Goal: Connect with others: Connect with others

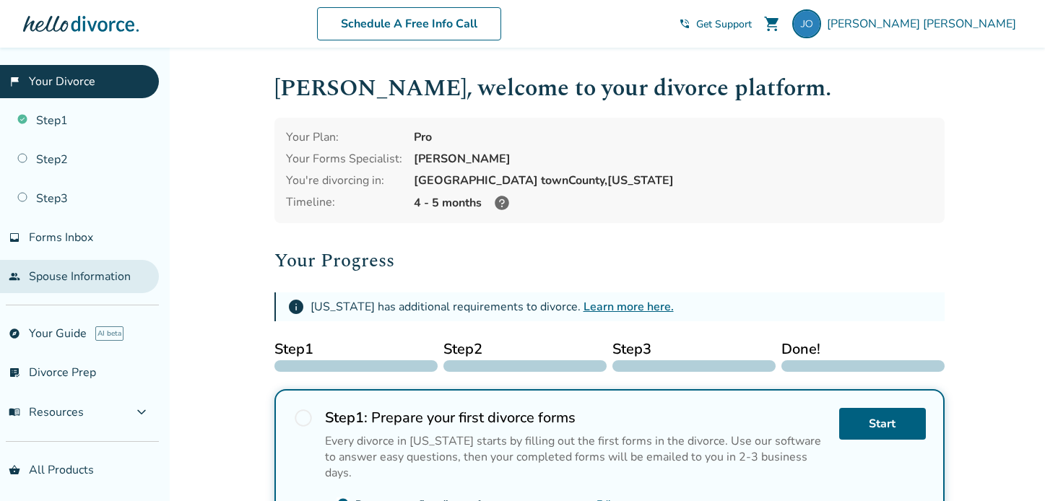
click at [96, 275] on link "people Spouse Information" at bounding box center [79, 276] width 159 height 33
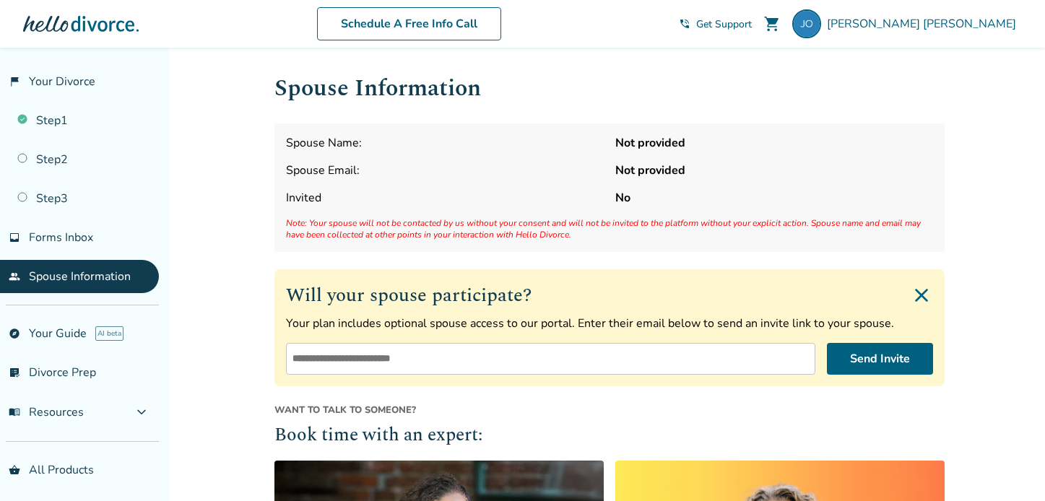
click at [351, 352] on input "email" at bounding box center [550, 359] width 529 height 32
type input "**********"
click at [869, 359] on button "Send Invite" at bounding box center [880, 359] width 106 height 32
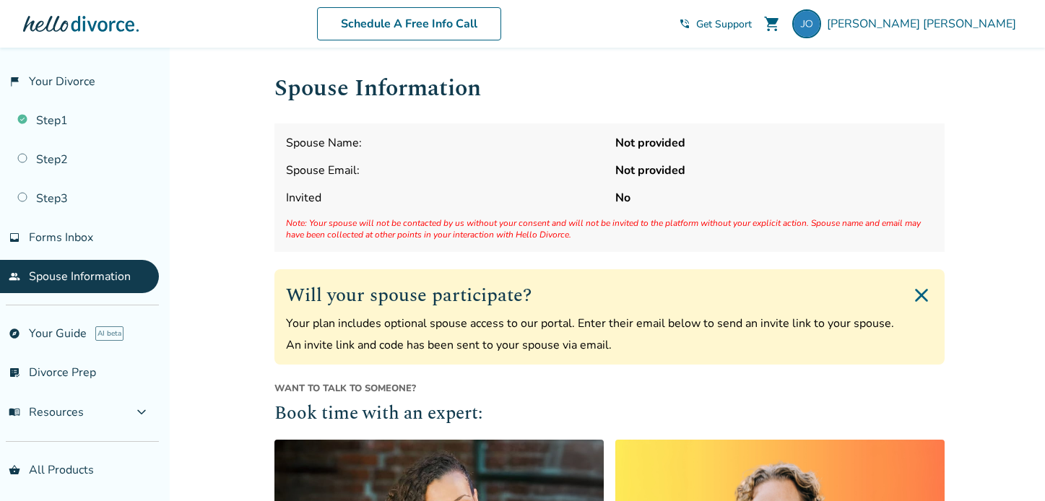
click at [384, 139] on span "Spouse Name:" at bounding box center [445, 143] width 318 height 16
click at [350, 142] on span "Spouse Name:" at bounding box center [445, 143] width 318 height 16
click at [82, 277] on link "people Spouse Information" at bounding box center [79, 276] width 159 height 33
